Goal: Information Seeking & Learning: Learn about a topic

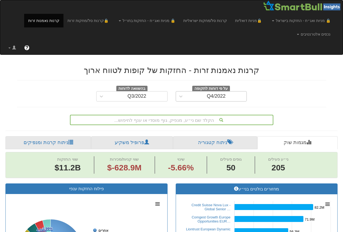
click at [191, 99] on div "Q4/2022" at bounding box center [216, 96] width 61 height 9
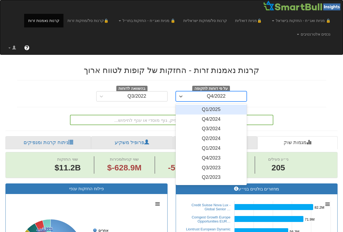
click at [216, 111] on div "Q1/2025" at bounding box center [211, 110] width 71 height 10
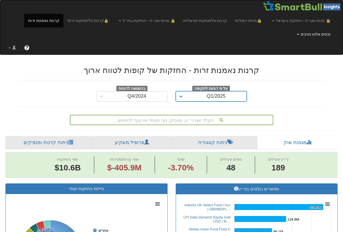
click at [314, 27] on link "נכסים אלטרנטיבים" at bounding box center [301, 21] width 67 height 14
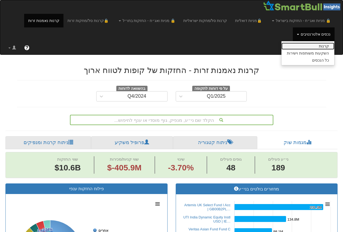
click at [314, 46] on link "קרנות" at bounding box center [308, 46] width 53 height 7
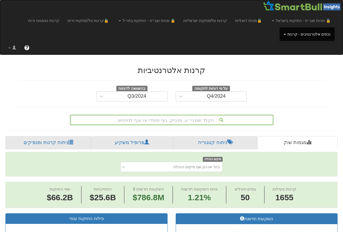
scroll to position [0, 1305]
click at [203, 100] on div "Q4/2024" at bounding box center [216, 96] width 61 height 9
click at [202, 97] on div "Q4/2024" at bounding box center [216, 96] width 61 height 9
click at [181, 119] on div "הקלד שם ני״ע, מנפיק, גוף מוסדי או ענף לחיפוש..." at bounding box center [172, 120] width 204 height 10
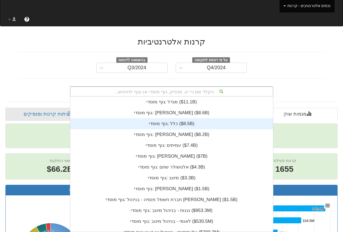
scroll to position [135, 0]
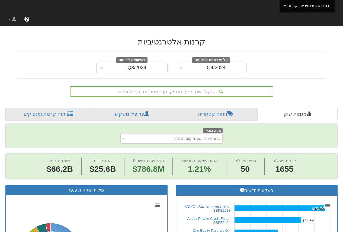
click at [183, 94] on div "הקלד שם ני״ע, מנפיק, גוף מוסדי או ענף לחיפוש..." at bounding box center [172, 91] width 202 height 9
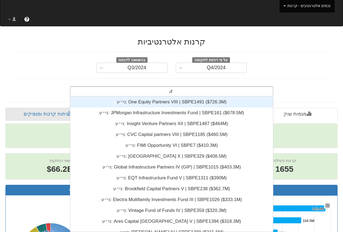
scroll to position [11, 0]
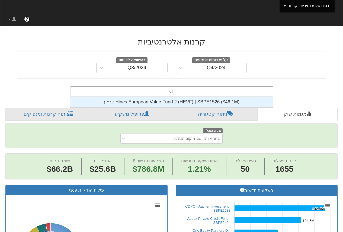
type input "v"
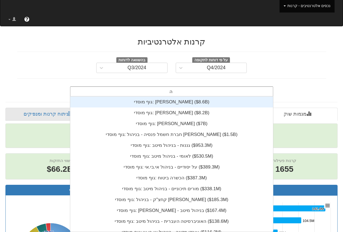
type input "הכ"
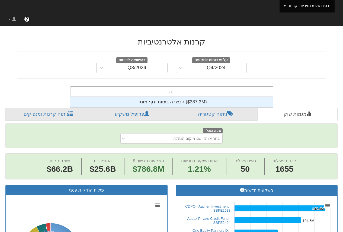
click at [180, 102] on div "גוף מוסדי: ‎הכשרה ביטוח ‎($387.3M)‏" at bounding box center [171, 102] width 203 height 11
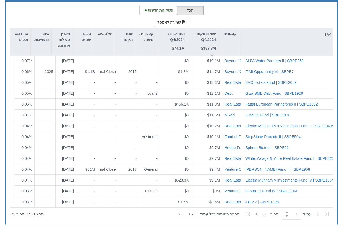
scroll to position [135, 0]
